Goal: Task Accomplishment & Management: Manage account settings

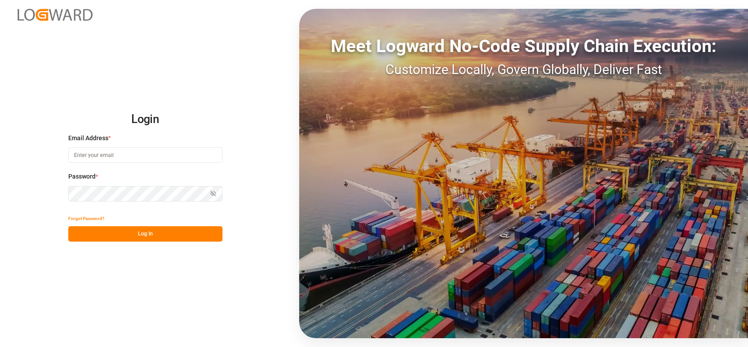
type input "melisa.thaqi@cofresco.com"
drag, startPoint x: 154, startPoint y: 232, endPoint x: 108, endPoint y: 6, distance: 231.1
click at [154, 232] on button "Log In" at bounding box center [145, 233] width 154 height 15
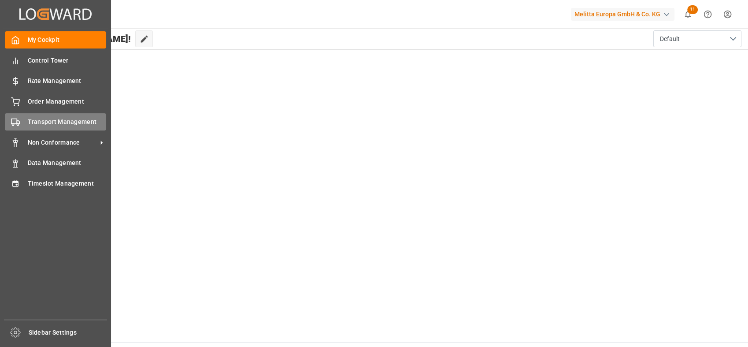
click at [15, 115] on div "Transport Management Transport Management" at bounding box center [55, 121] width 101 height 17
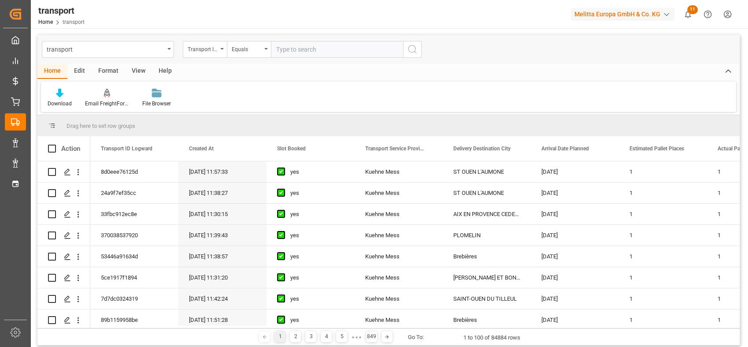
click at [168, 50] on div "transport" at bounding box center [108, 49] width 132 height 17
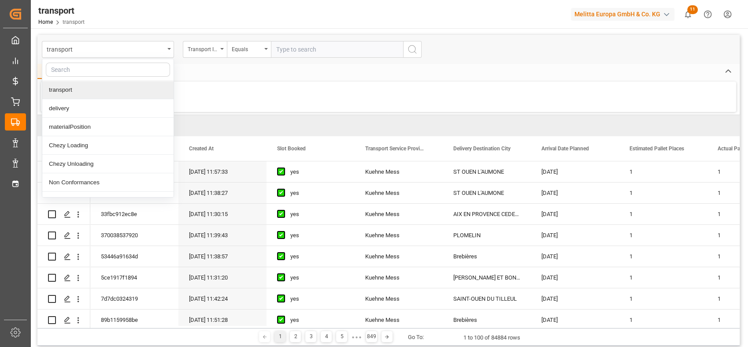
click at [115, 66] on input "text" at bounding box center [108, 70] width 124 height 14
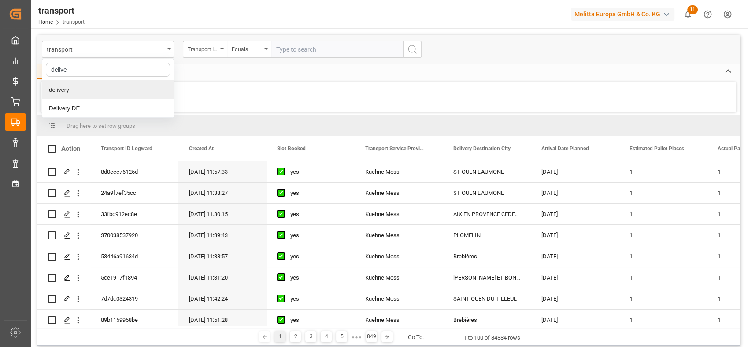
type input "deliver"
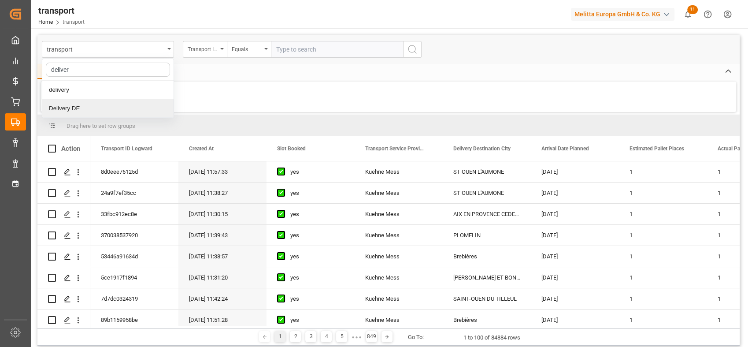
click at [103, 102] on div "Delivery DE" at bounding box center [107, 108] width 131 height 19
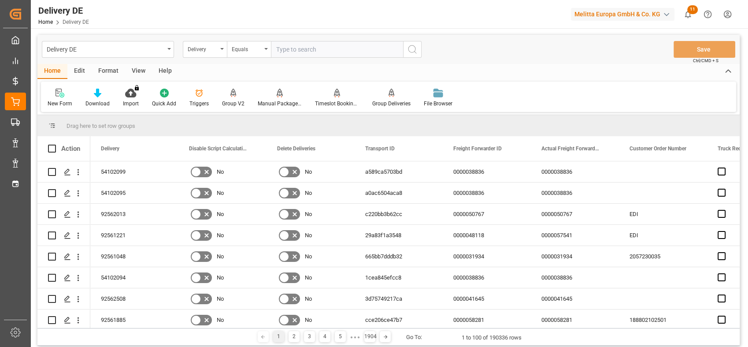
click at [311, 50] on input "text" at bounding box center [337, 49] width 132 height 17
paste input "80003331"
type input "80003331"
click at [412, 46] on icon "search button" at bounding box center [412, 49] width 11 height 11
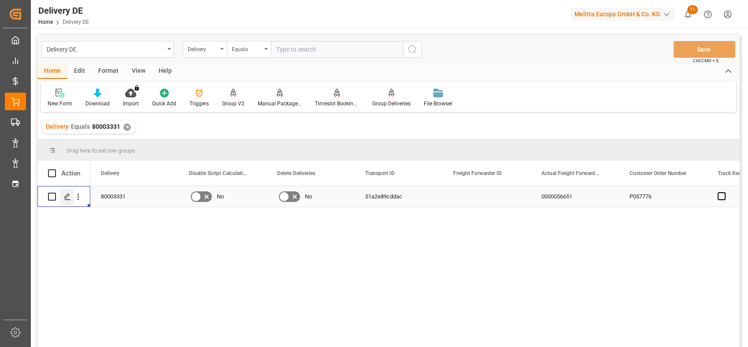
click at [67, 200] on div "Press SPACE to select this row." at bounding box center [66, 197] width 13 height 16
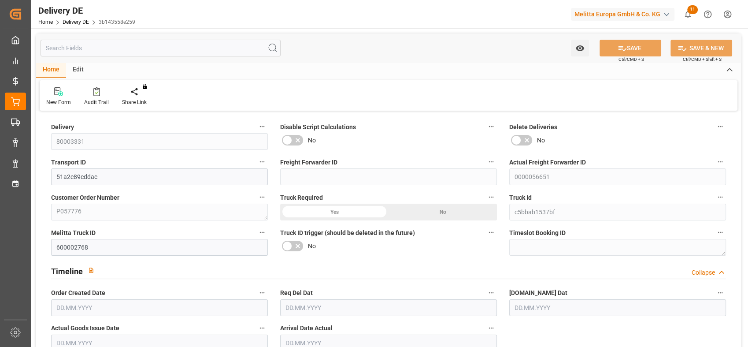
type input "0"
type input "33"
type input "2530.44"
type input "4125"
type input "30336.768"
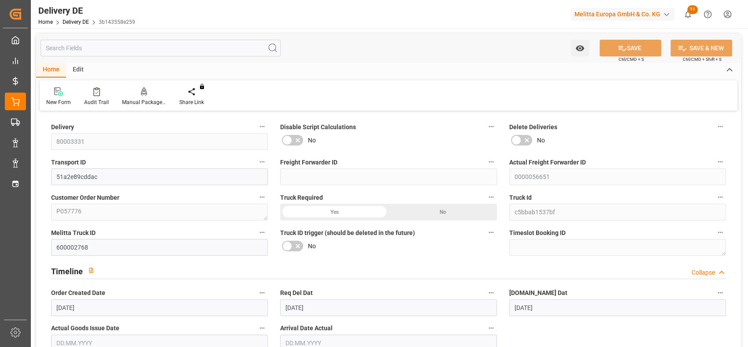
type input "18.09.2025"
type input "[DATE]"
click at [700, 134] on div "No" at bounding box center [617, 140] width 217 height 14
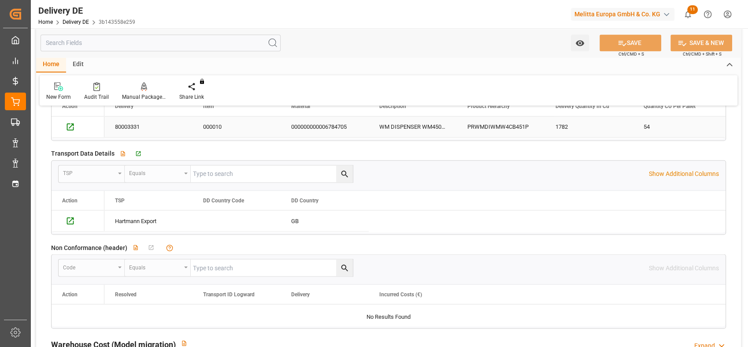
scroll to position [1551, 0]
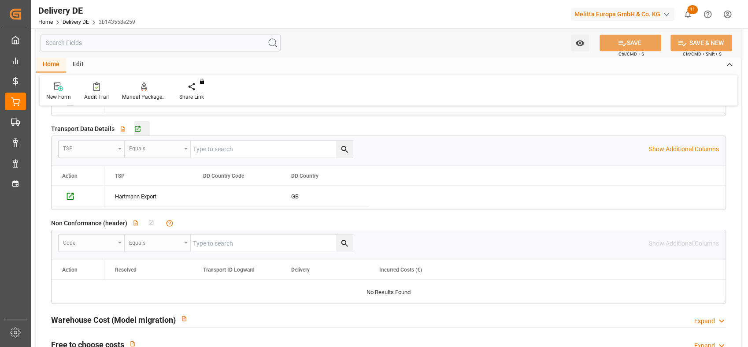
click at [141, 126] on div "Go to Transport DE Grid" at bounding box center [142, 128] width 16 height 7
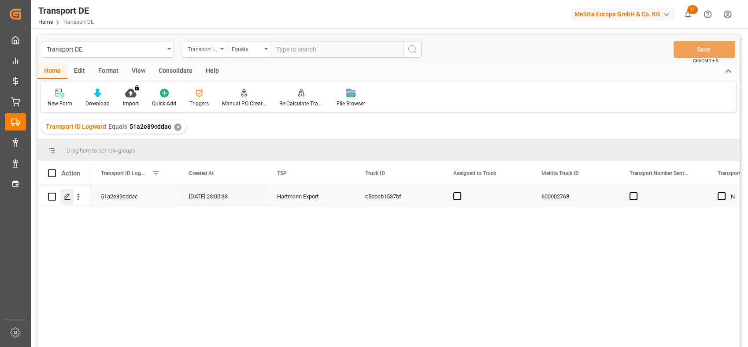
click at [68, 197] on icon "Press SPACE to select this row." at bounding box center [67, 196] width 7 height 7
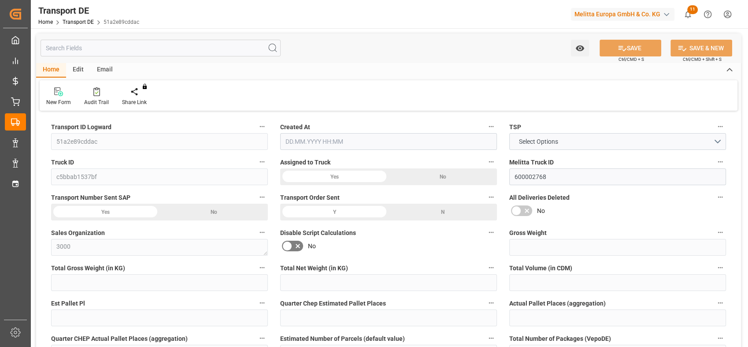
type input "4125"
type input "3296.7"
type input "2530.44"
type input "30336.768"
type input "33"
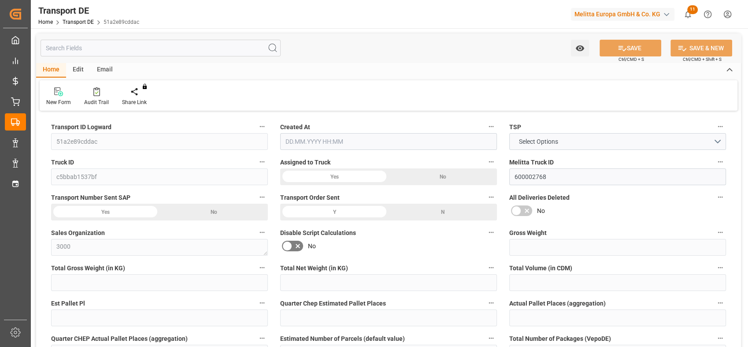
type input "0"
type input "1"
type input "0"
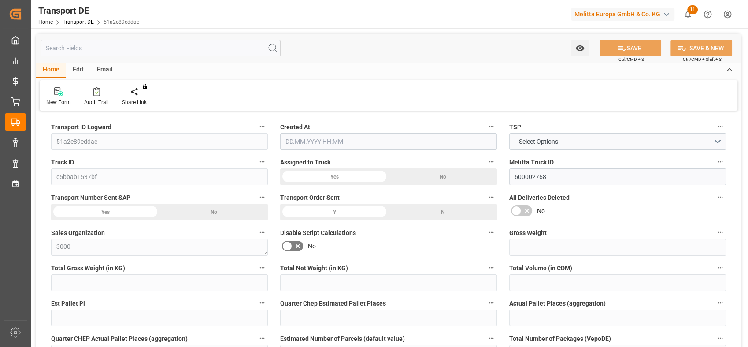
type input "33"
type input "0"
type input "2019.0657"
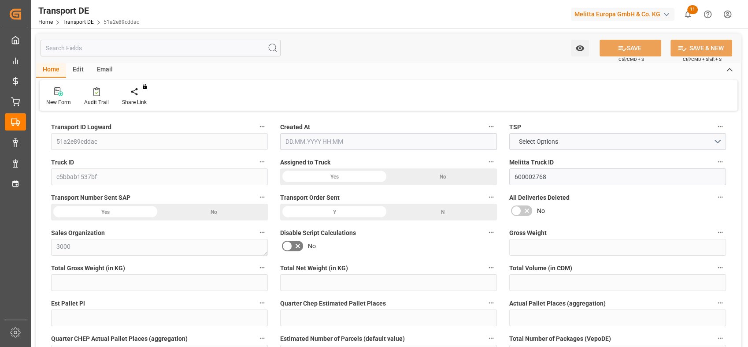
type input "87.205"
type input "2019.0657"
type input "0"
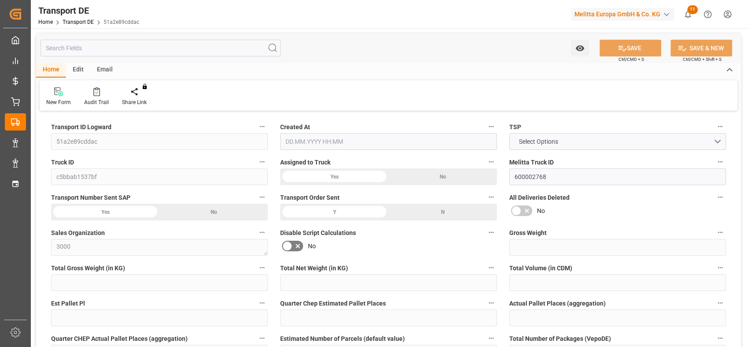
type input "0"
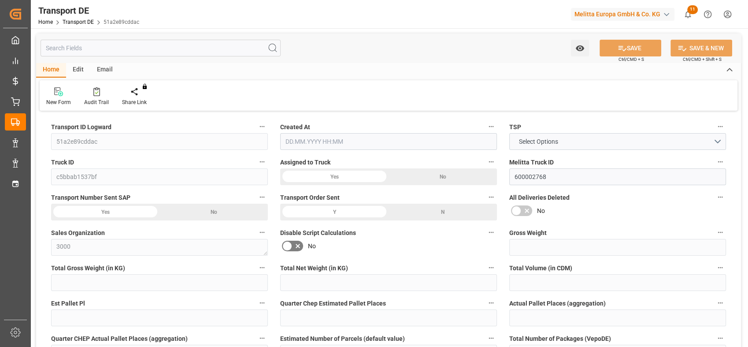
type input "0"
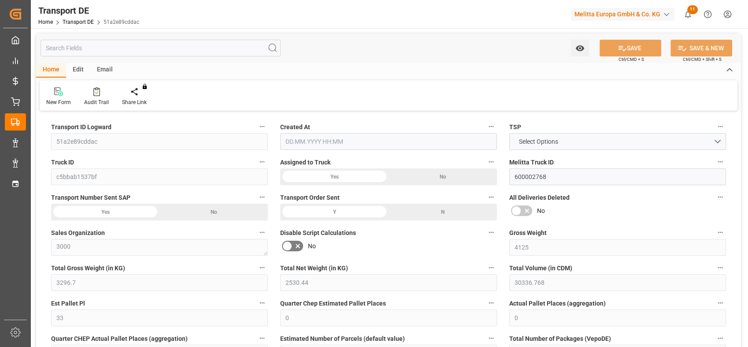
type input "0"
type input "3296.7"
type input "4710.8598"
type input "21"
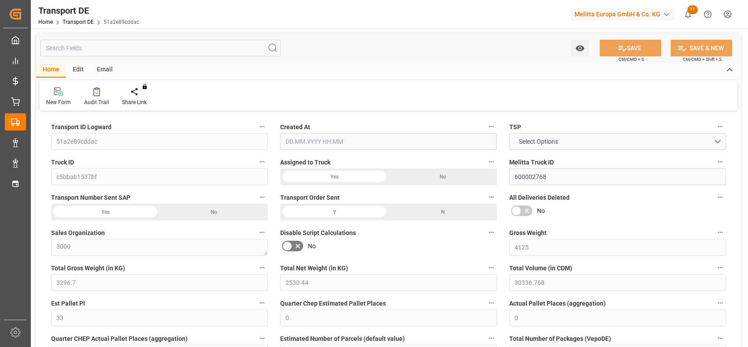
type input "35"
type input "0"
type input "33"
type input "0"
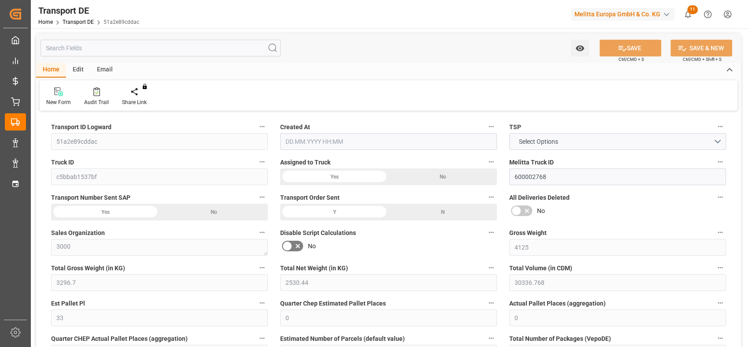
type input "0"
type input "1"
type input "0"
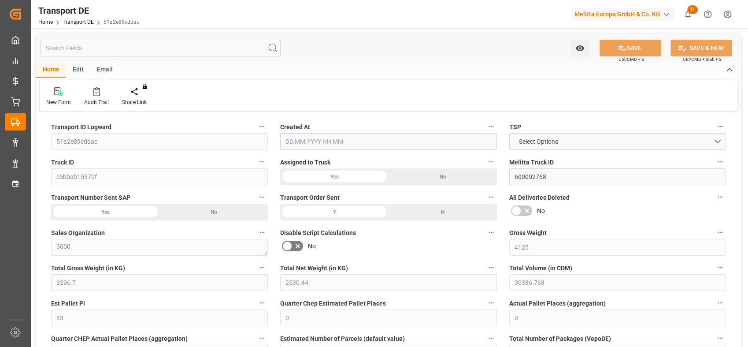
type input "1782"
type input "2106.2707"
type input "2019.0657"
type input "[DATE] 21:00"
type input "[DATE]"
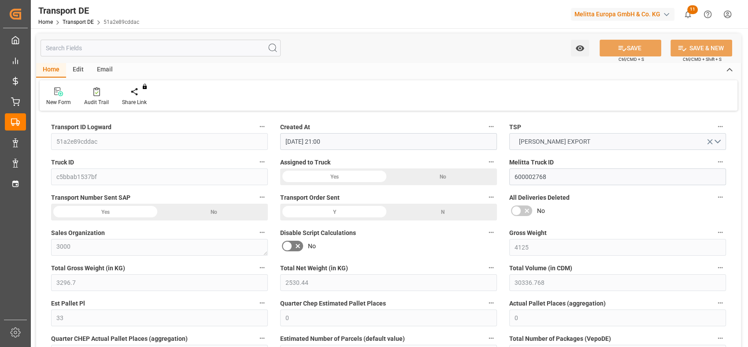
type input "[DATE]"
click at [720, 143] on button "[PERSON_NAME] EXPORT" at bounding box center [617, 141] width 217 height 17
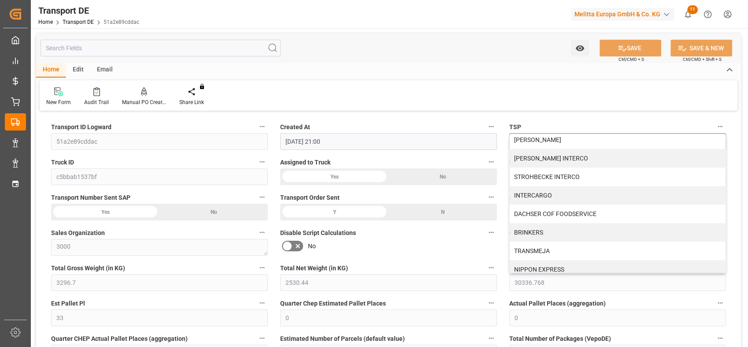
scroll to position [710, 0]
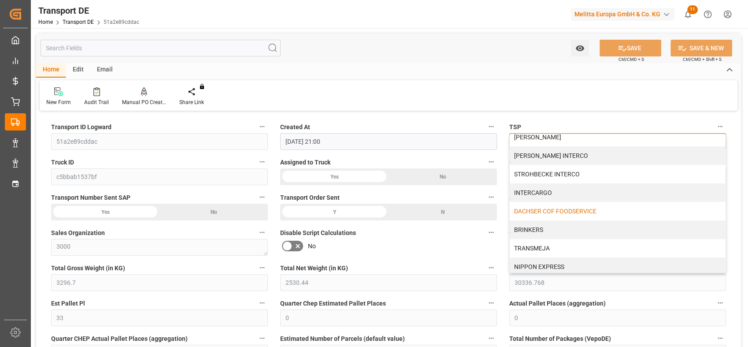
click at [598, 214] on div "DACHSER COF FOODSERVICE" at bounding box center [618, 211] width 216 height 19
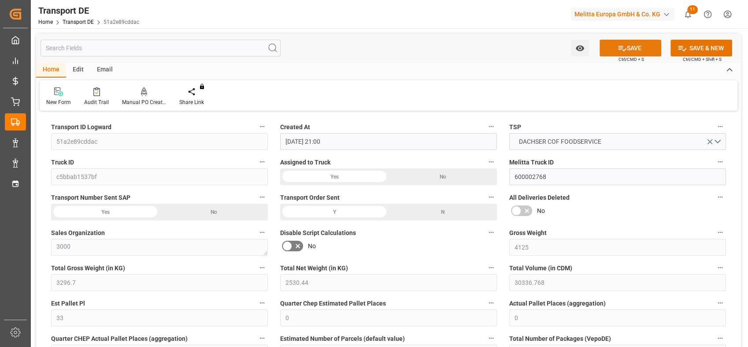
click at [632, 48] on button "SAVE" at bounding box center [631, 48] width 62 height 17
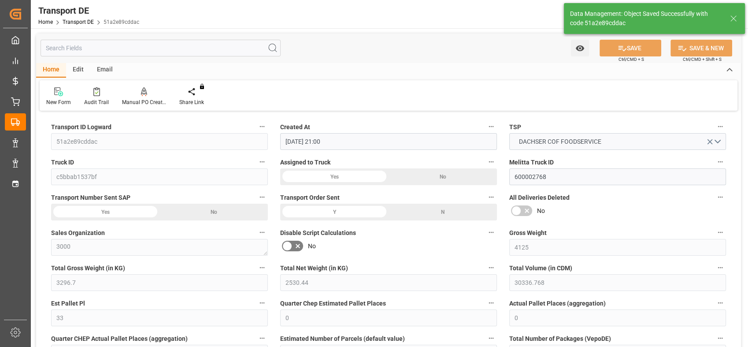
type input "No"
type input "87.205"
type input "0"
type input "87.205"
type input "0"
